Goal: Task Accomplishment & Management: Manage account settings

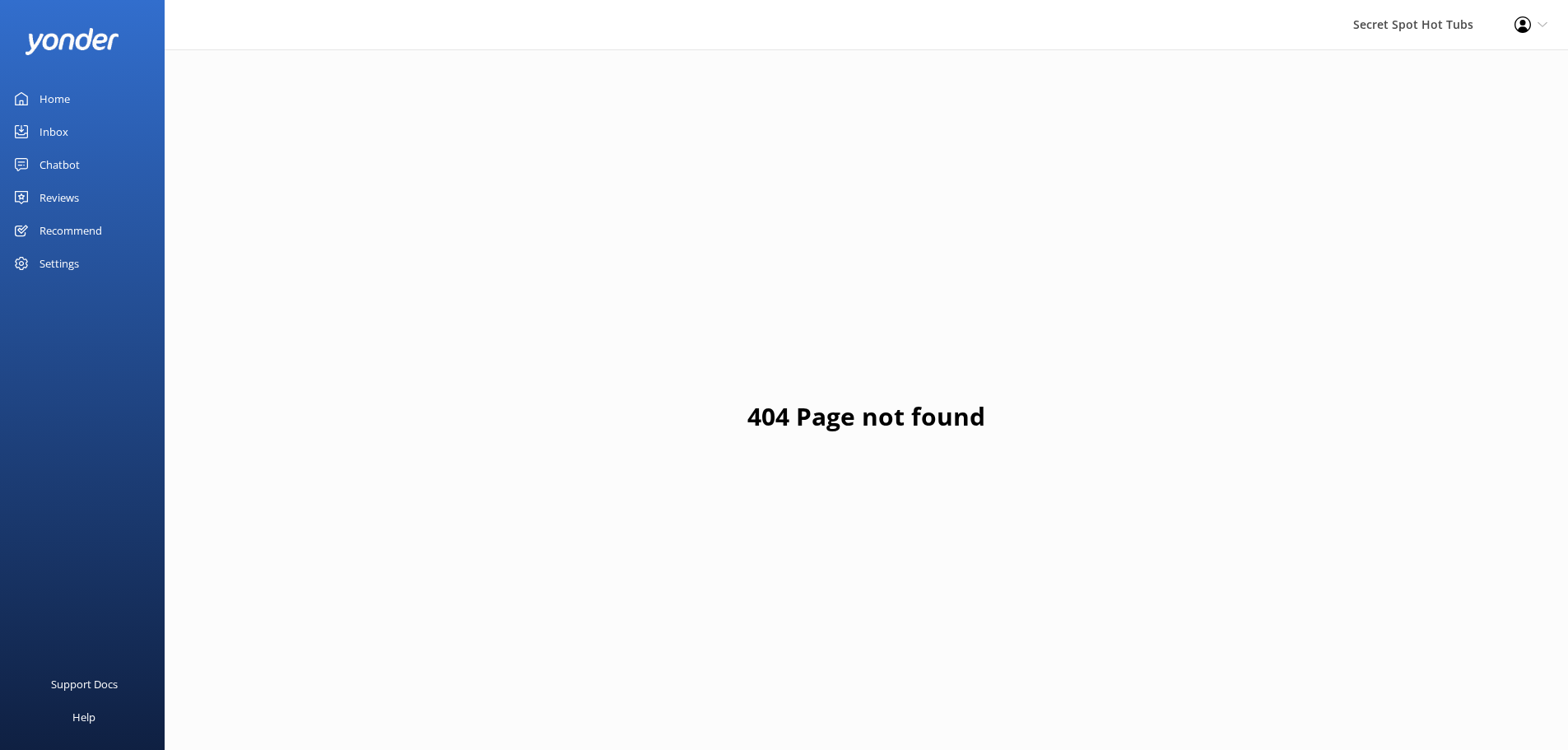
click at [74, 200] on div "Reviews" at bounding box center [59, 198] width 40 height 33
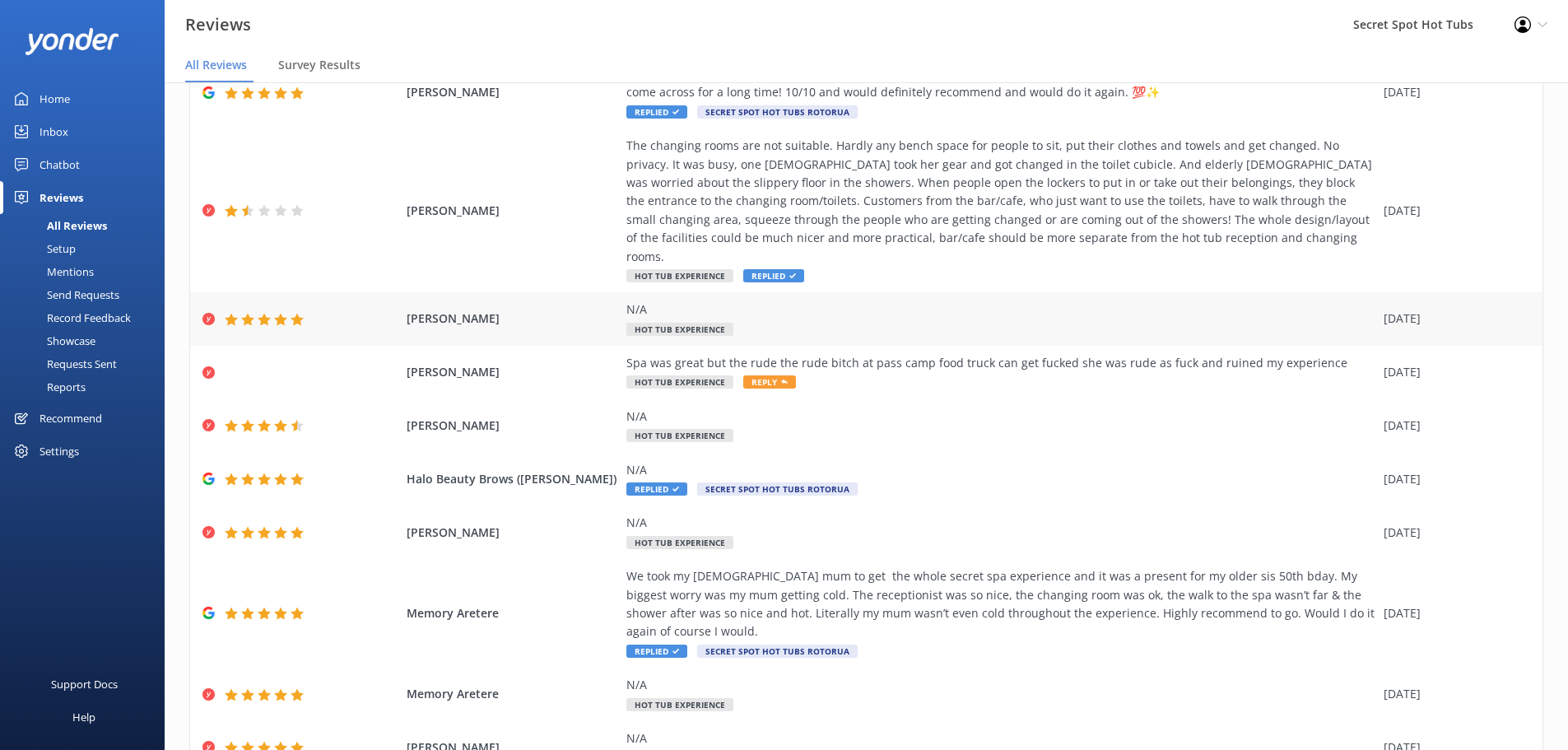
scroll to position [168, 0]
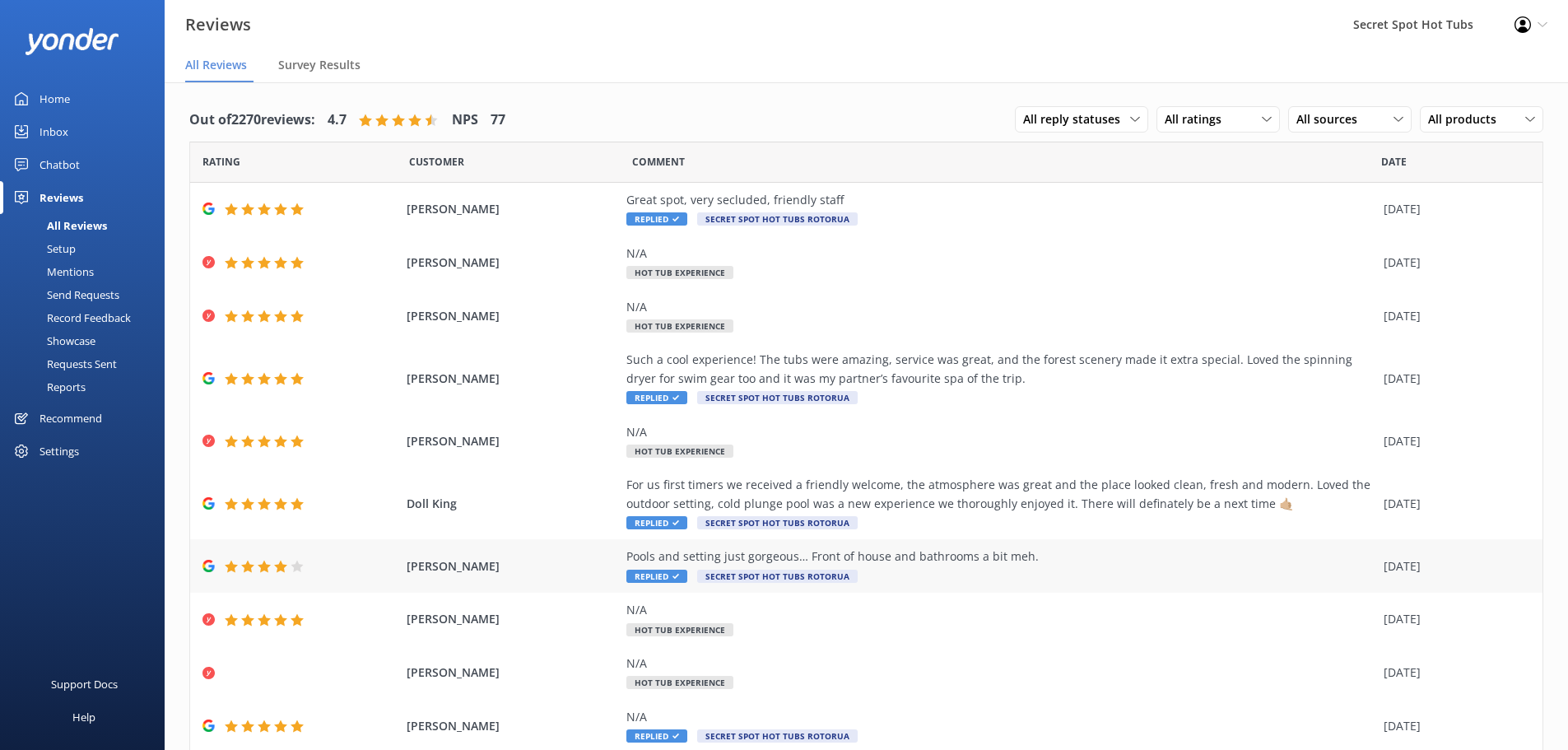
scroll to position [57, 0]
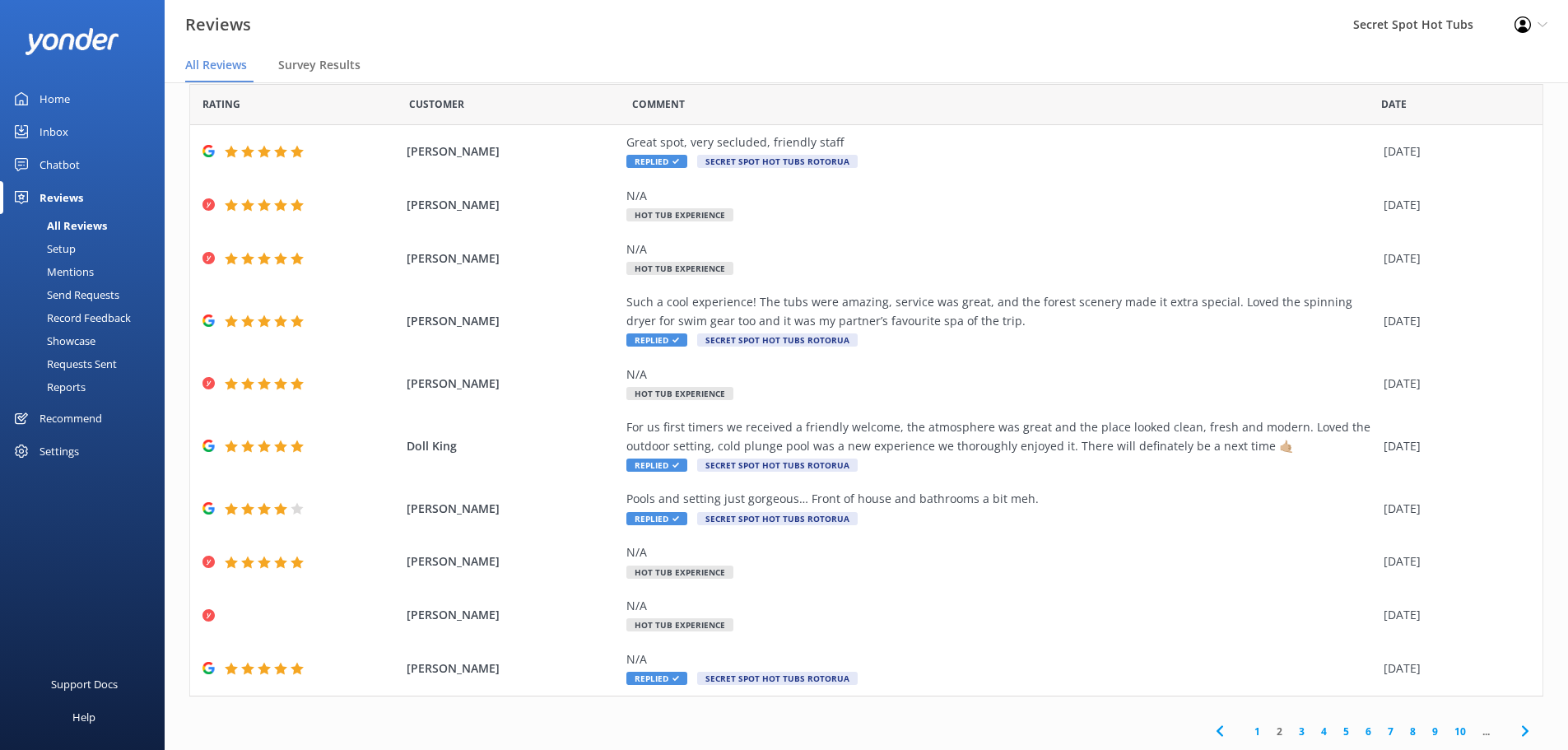
click at [1246, 732] on link "1" at bounding box center [1257, 731] width 22 height 16
